Goal: Communication & Community: Answer question/provide support

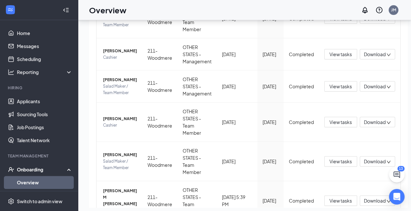
scroll to position [363, 0]
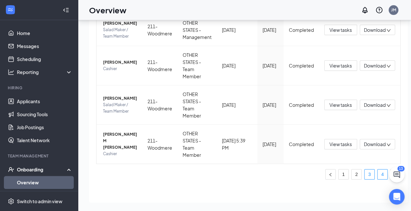
click at [364, 179] on link "3" at bounding box center [369, 175] width 10 height 10
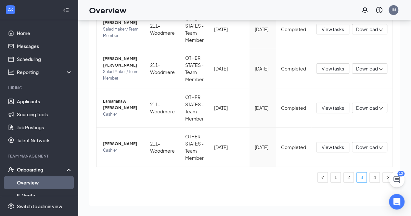
scroll to position [314, 0]
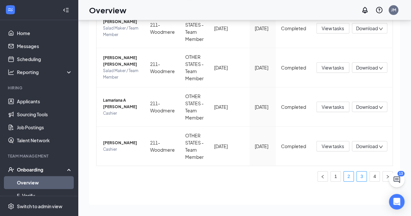
click at [344, 175] on link "2" at bounding box center [349, 176] width 10 height 10
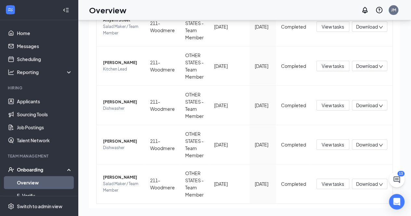
scroll to position [314, 0]
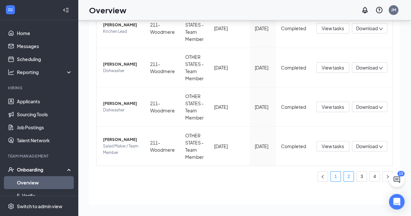
click at [331, 177] on link "1" at bounding box center [336, 176] width 10 height 10
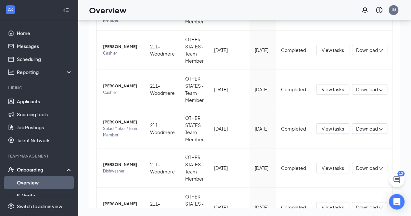
scroll to position [255, 0]
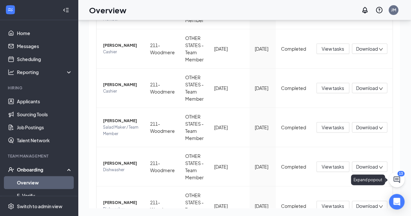
click at [399, 181] on icon "ChatActive" at bounding box center [396, 179] width 6 height 6
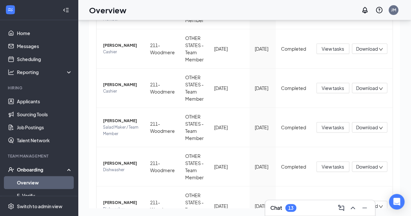
click at [315, 203] on div "Chat 13" at bounding box center [319, 208] width 99 height 10
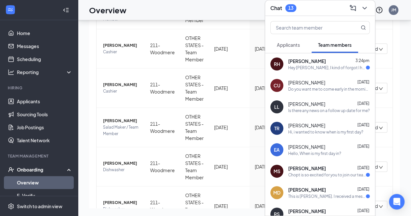
click at [325, 63] on div "[PERSON_NAME] 3:24pm" at bounding box center [329, 61] width 82 height 6
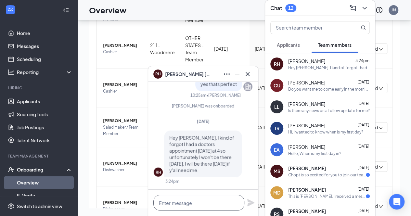
click at [194, 203] on textarea at bounding box center [198, 203] width 91 height 16
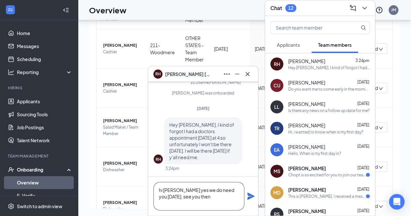
type textarea "hi [PERSON_NAME] yes we do need you [DATE]. see you then"
